Goal: Transaction & Acquisition: Book appointment/travel/reservation

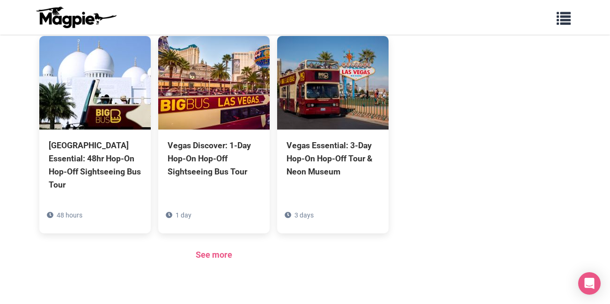
scroll to position [890, 0]
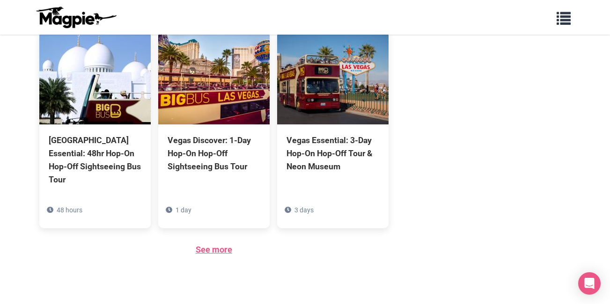
click at [207, 245] on link "See more" at bounding box center [214, 250] width 37 height 10
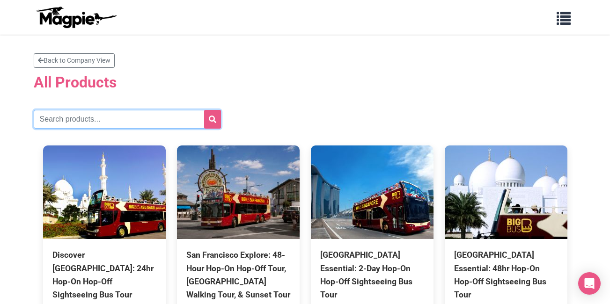
click at [174, 123] on input "text" at bounding box center [127, 119] width 187 height 19
type input "dublin"
click at [204, 110] on button "submit" at bounding box center [212, 119] width 17 height 19
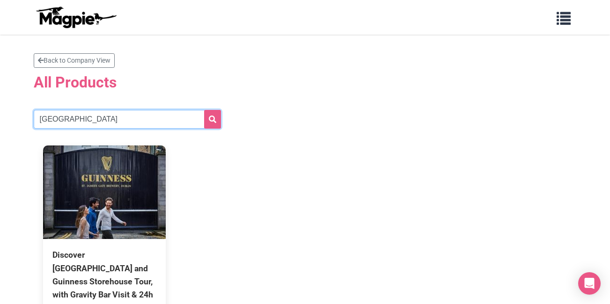
click at [98, 119] on input "dublin" at bounding box center [127, 119] width 187 height 19
type input "d"
type input "night tour"
click at [204, 110] on button "submit" at bounding box center [212, 119] width 17 height 19
